Goal: Navigation & Orientation: Find specific page/section

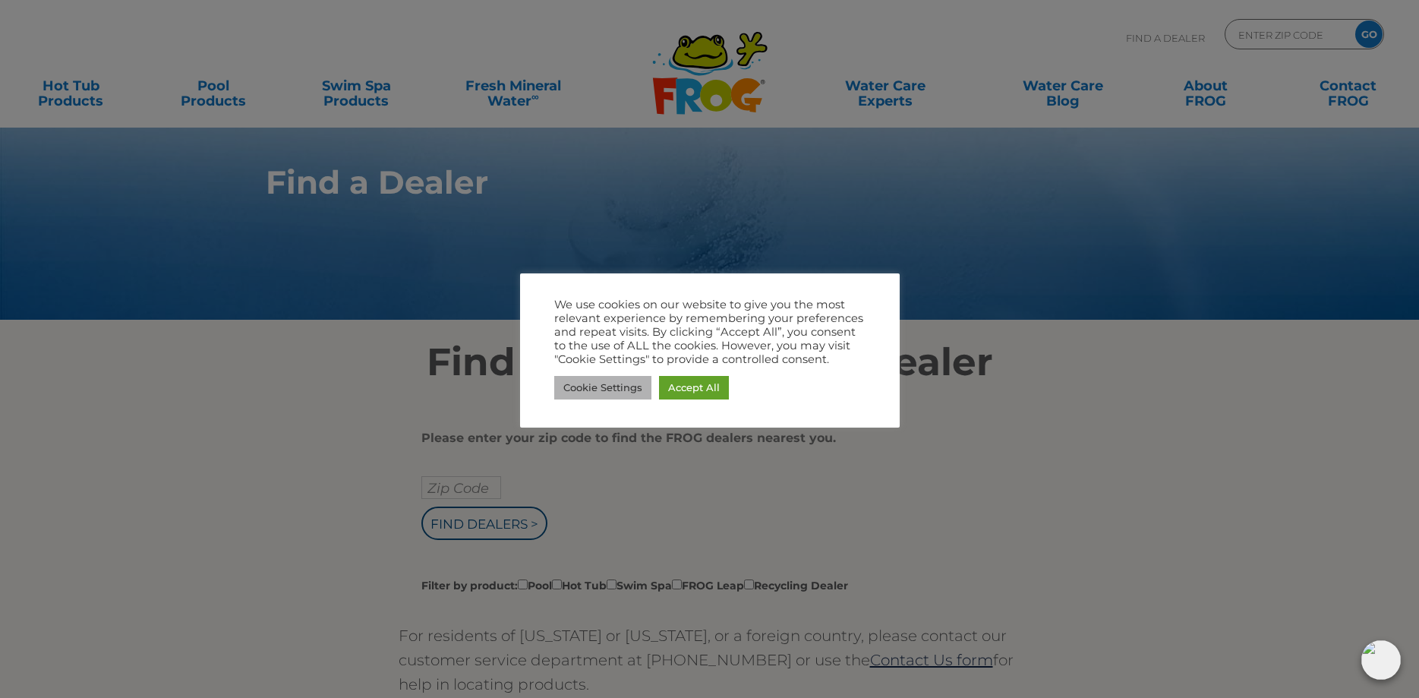
click at [630, 388] on link "Cookie Settings" at bounding box center [602, 388] width 97 height 24
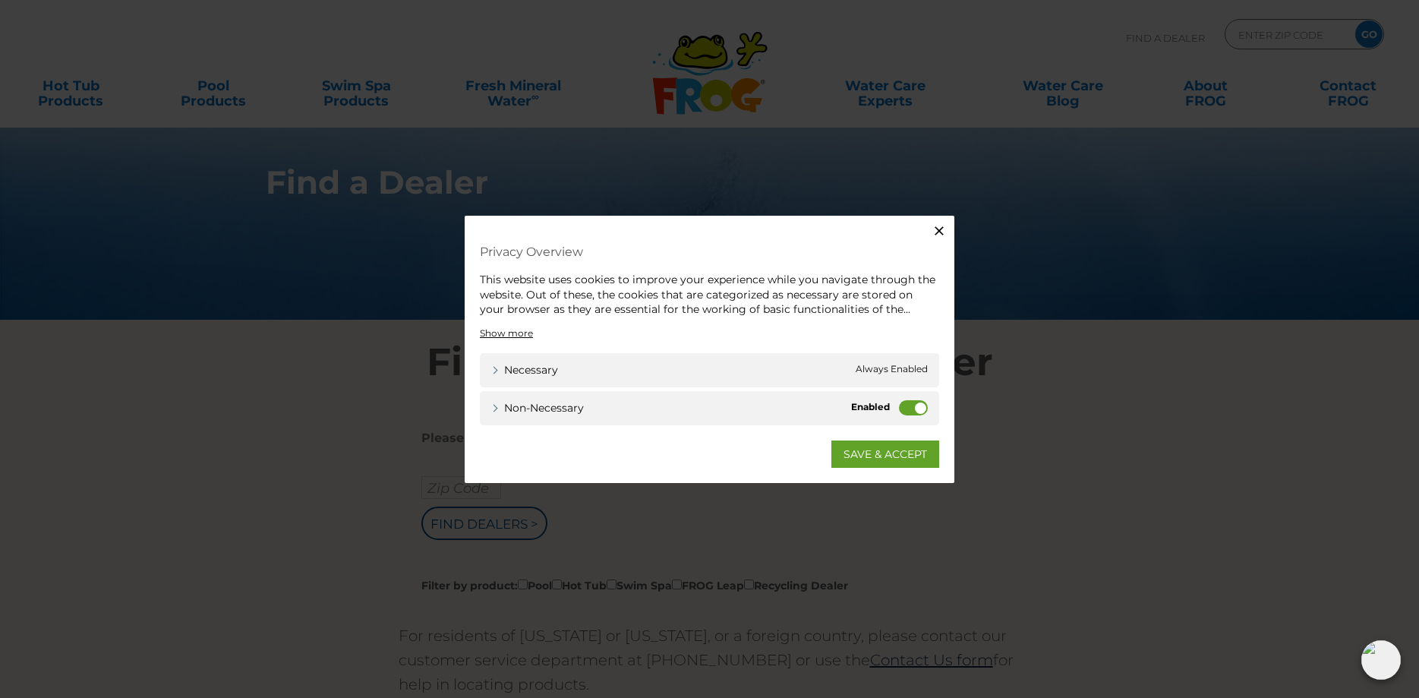
click at [906, 409] on label "Non-necessary" at bounding box center [913, 406] width 29 height 15
click at [0, 0] on input "Non-necessary" at bounding box center [0, 0] width 0 height 0
click at [884, 452] on link "SAVE & ACCEPT" at bounding box center [885, 453] width 108 height 27
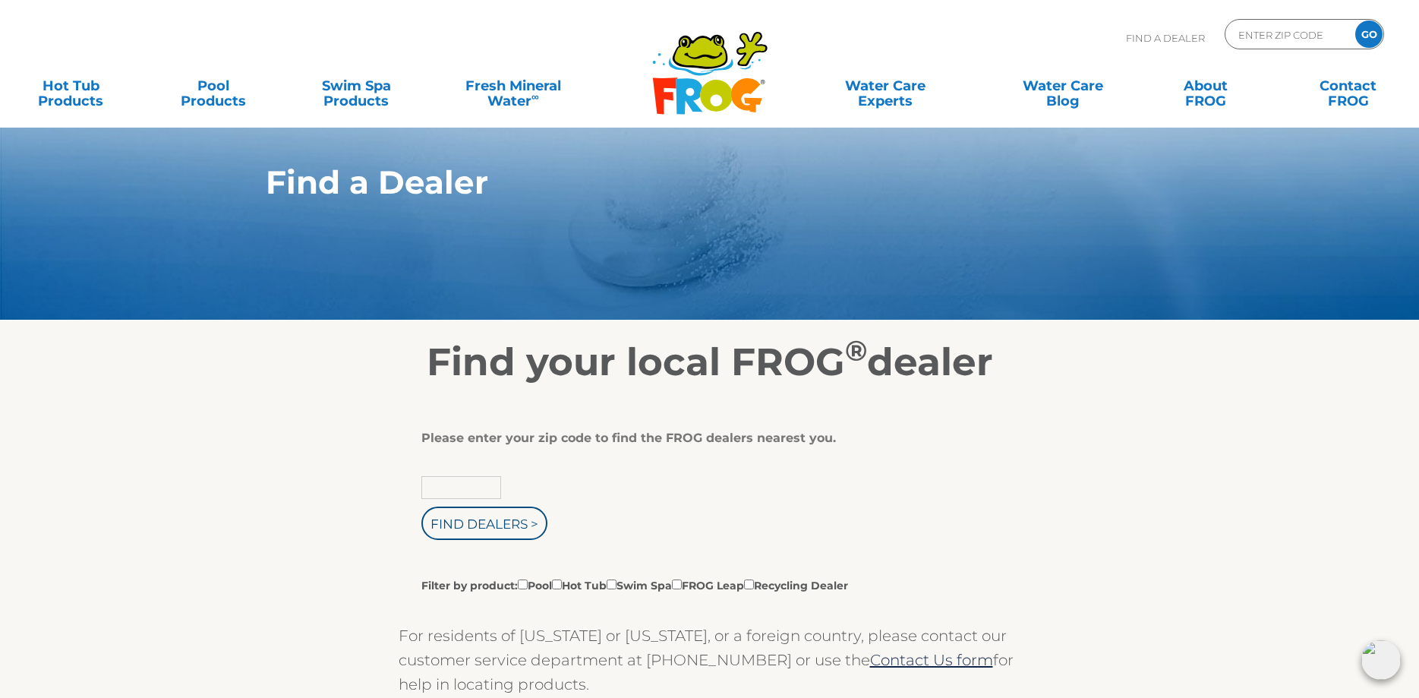
click at [481, 487] on input "text" at bounding box center [461, 487] width 80 height 23
type input "08820"
click at [503, 528] on input "Find Dealers >" at bounding box center [484, 522] width 126 height 33
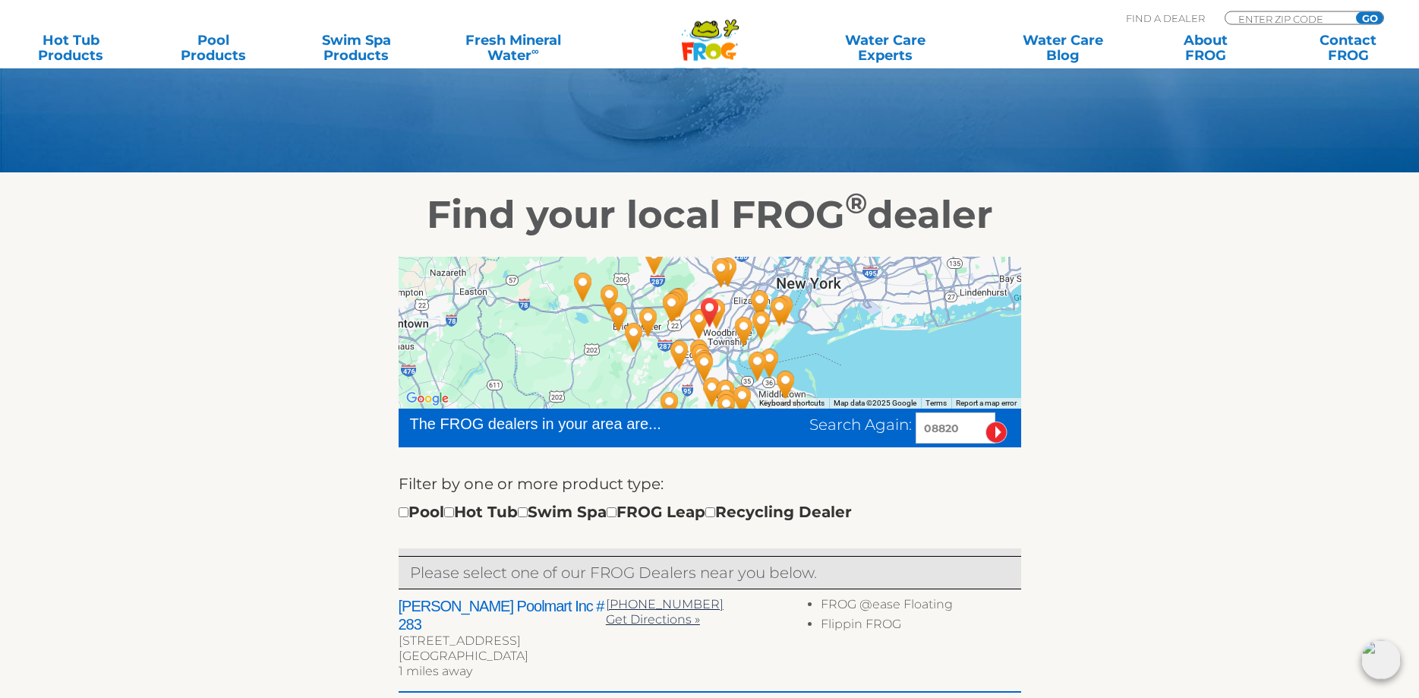
scroll to position [232, 0]
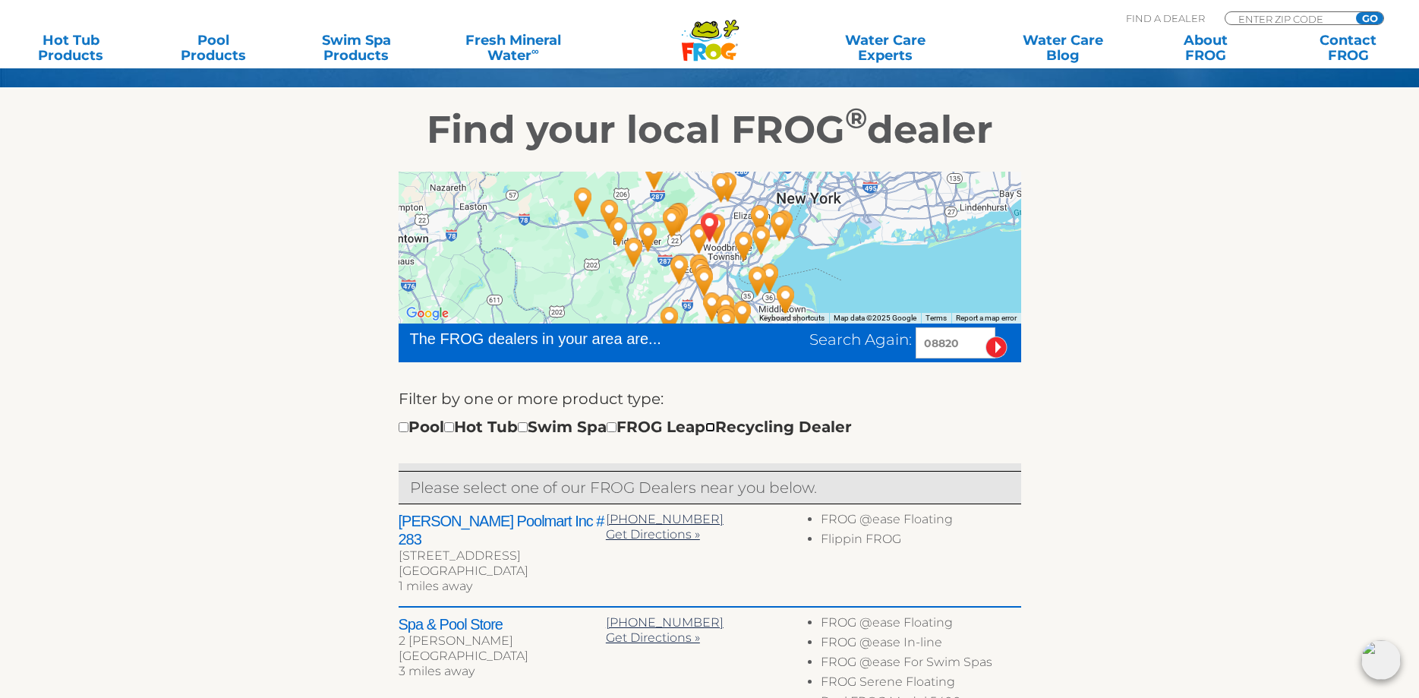
click at [715, 427] on input "checkbox" at bounding box center [710, 427] width 10 height 10
checkbox input "true"
